Goal: Task Accomplishment & Management: Use online tool/utility

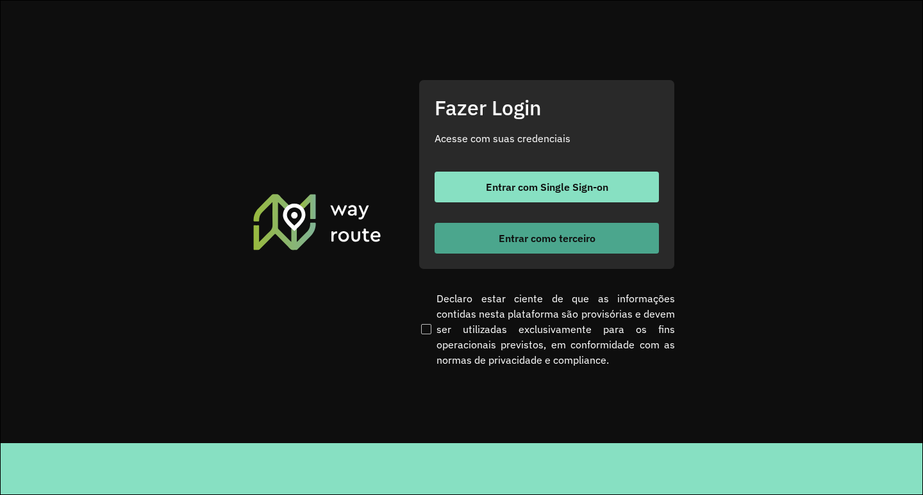
click at [596, 230] on button "Entrar como terceiro" at bounding box center [547, 238] width 224 height 31
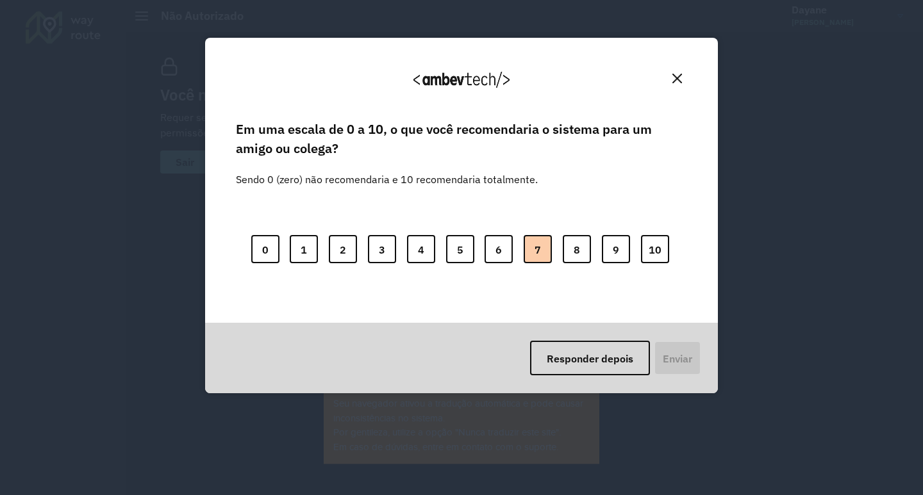
click at [529, 252] on button "7" at bounding box center [538, 249] width 28 height 28
click at [676, 357] on font "Enviar" at bounding box center [675, 358] width 29 height 13
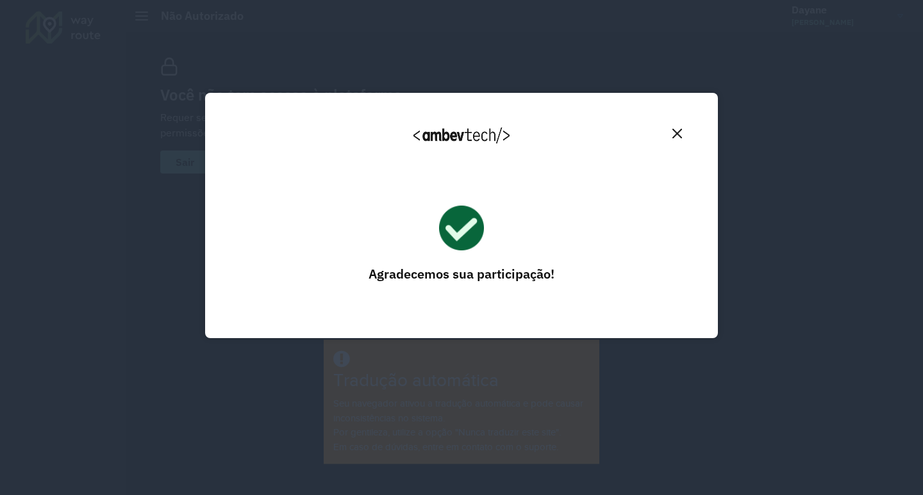
click at [679, 131] on img "Fechar" at bounding box center [677, 134] width 10 height 10
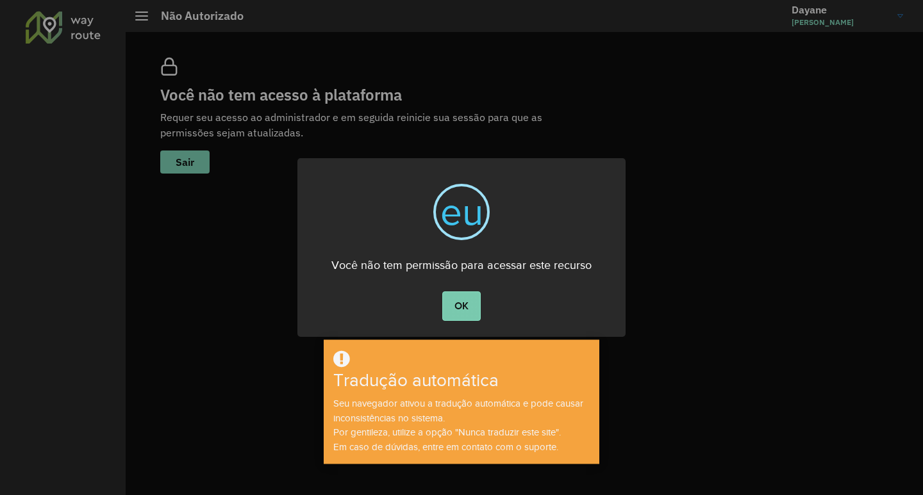
click at [476, 294] on button "OK" at bounding box center [461, 306] width 38 height 29
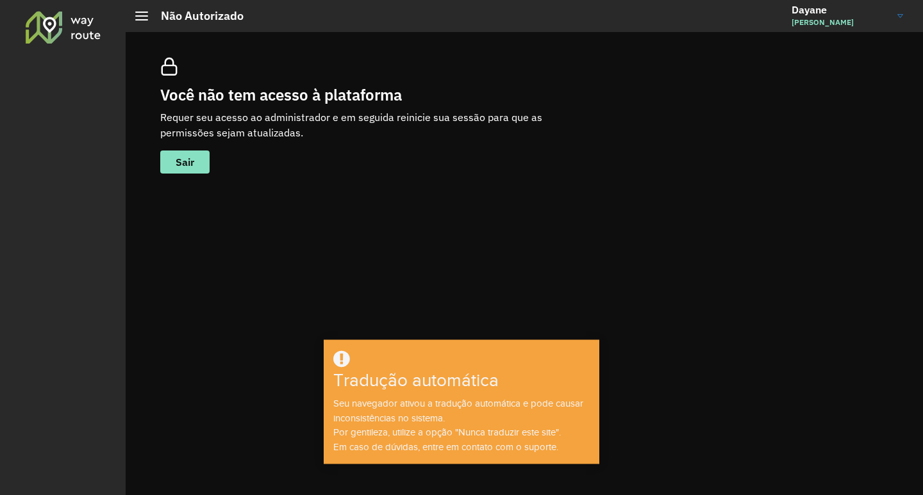
click at [852, 21] on span "Dayane Pompeu" at bounding box center [839, 23] width 96 height 12
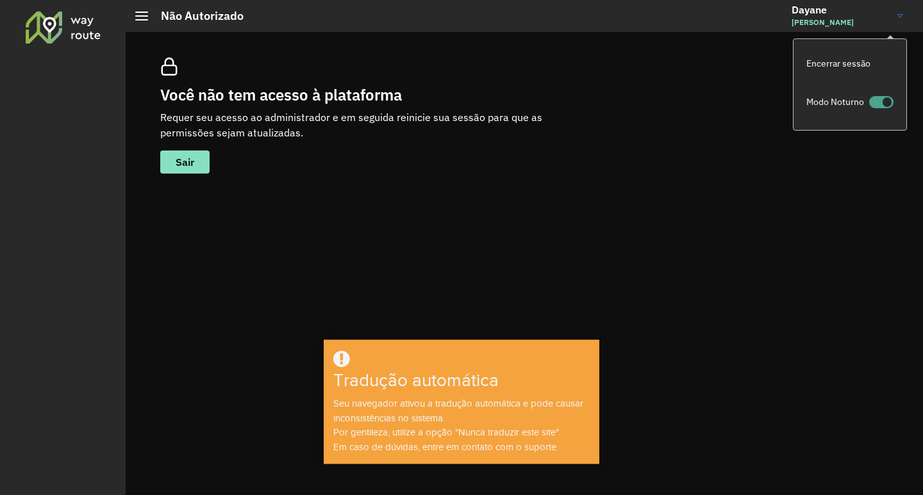
click at [871, 104] on span at bounding box center [881, 102] width 24 height 12
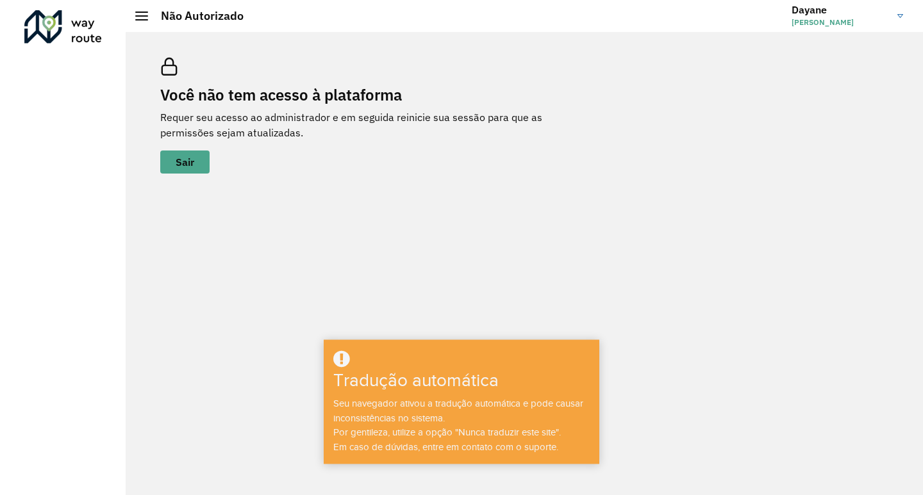
click at [135, 17] on hb-header "Não Autorizado Dayane Dayane Pompeu Encerrar sessão Modo Noturno" at bounding box center [524, 16] width 797 height 32
click at [139, 17] on div at bounding box center [141, 16] width 13 height 9
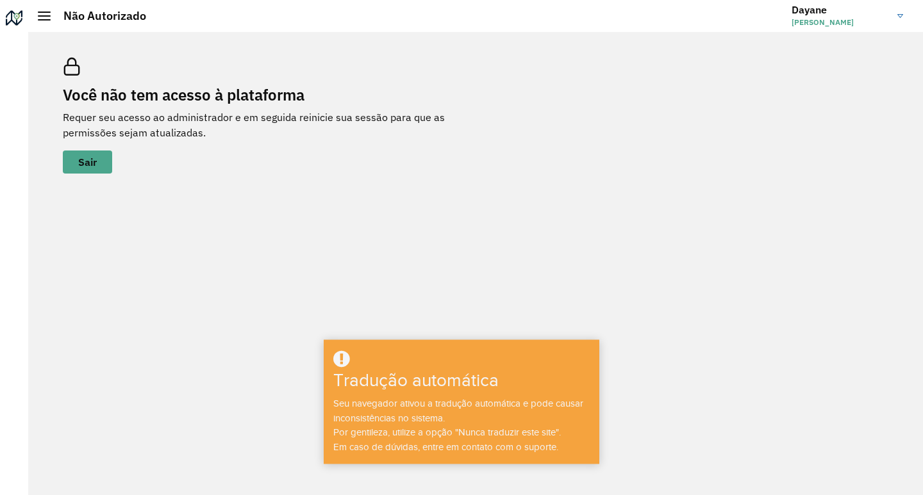
click at [42, 13] on div at bounding box center [44, 16] width 13 height 9
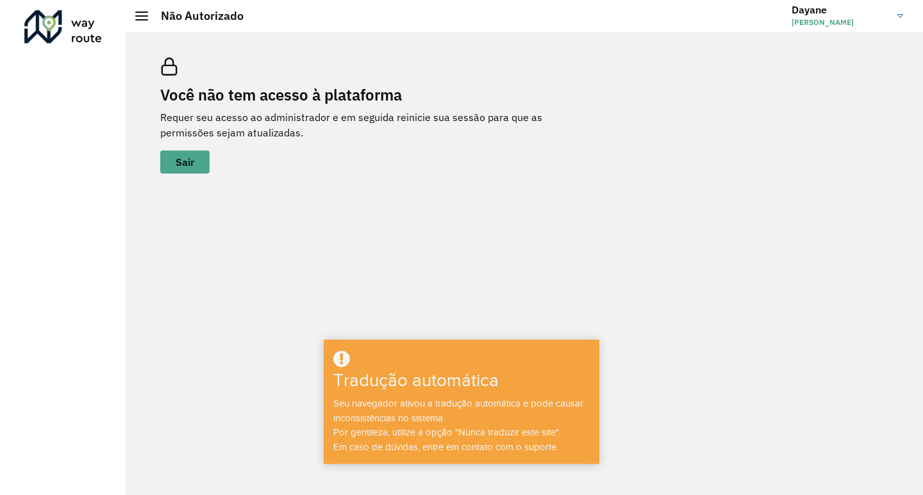
click at [42, 13] on div at bounding box center [63, 26] width 78 height 33
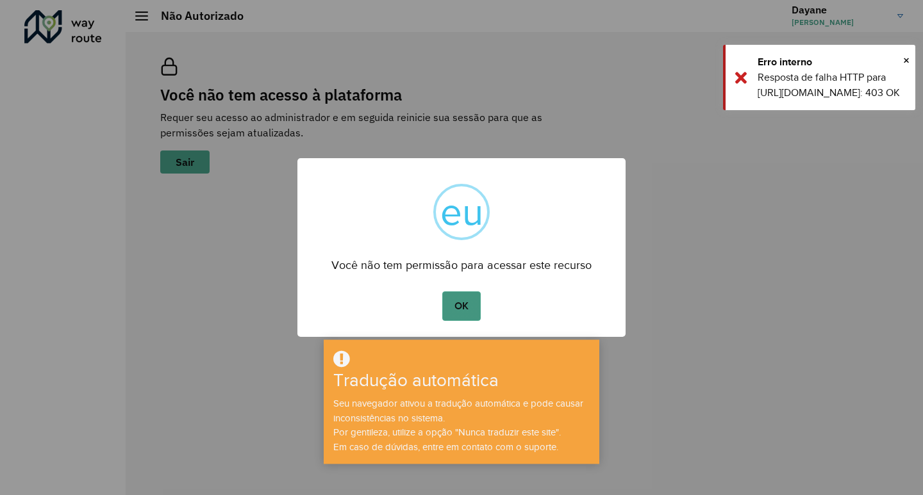
click at [468, 302] on font "OK" at bounding box center [461, 306] width 14 height 11
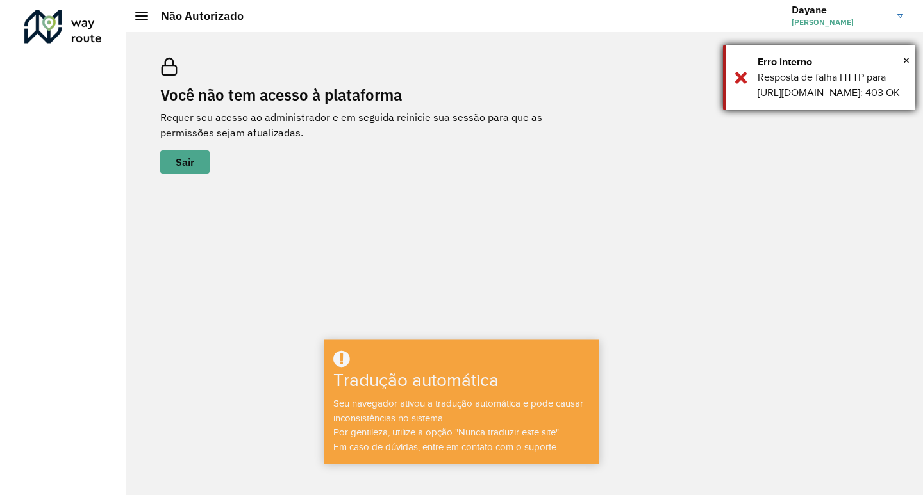
click at [736, 95] on div "× Erro interno Resposta de falha HTTP para https://roteirizador.ambev.com.br/ap…" at bounding box center [819, 77] width 192 height 65
